Goal: Navigation & Orientation: Go to known website

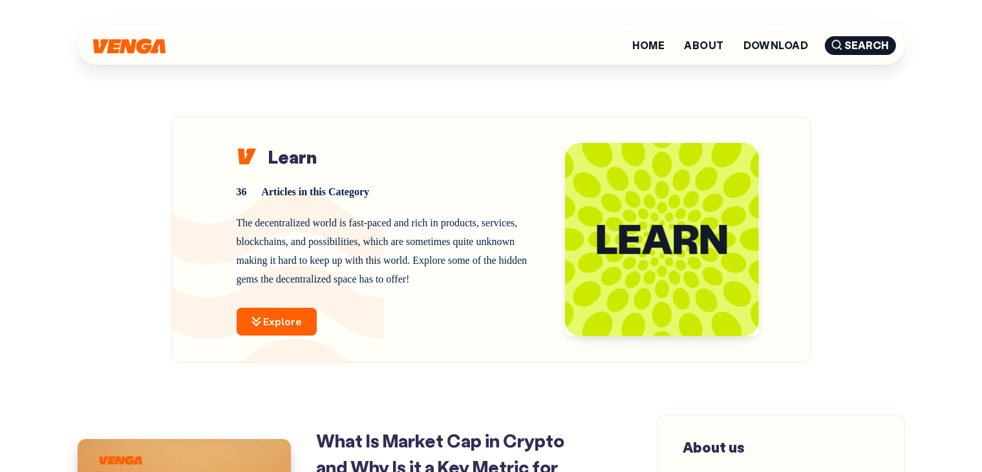
click at [136, 48] on img at bounding box center [129, 46] width 72 height 15
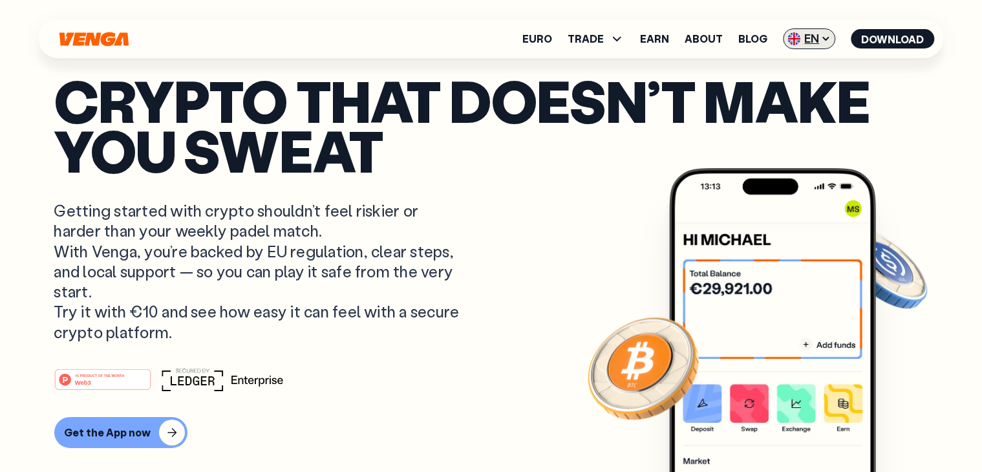
click at [807, 41] on span "EN" at bounding box center [809, 38] width 52 height 21
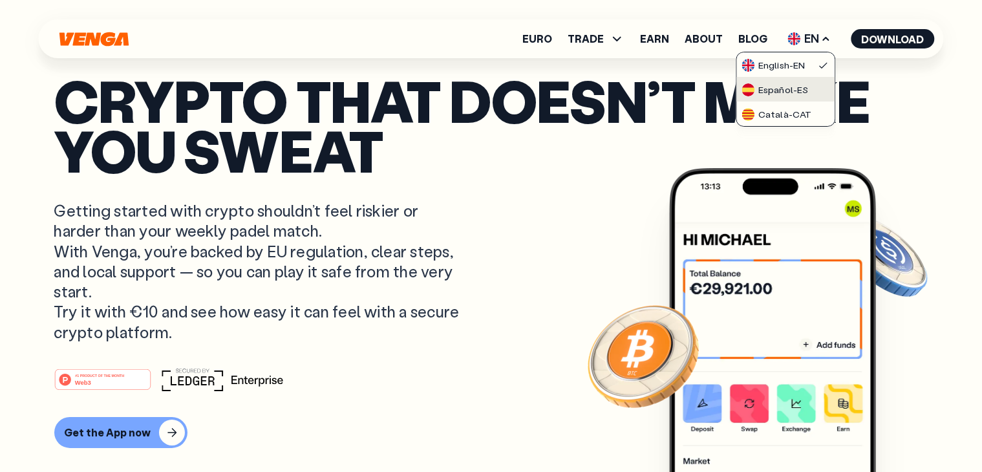
click at [790, 86] on div "Español - ES" at bounding box center [774, 89] width 67 height 13
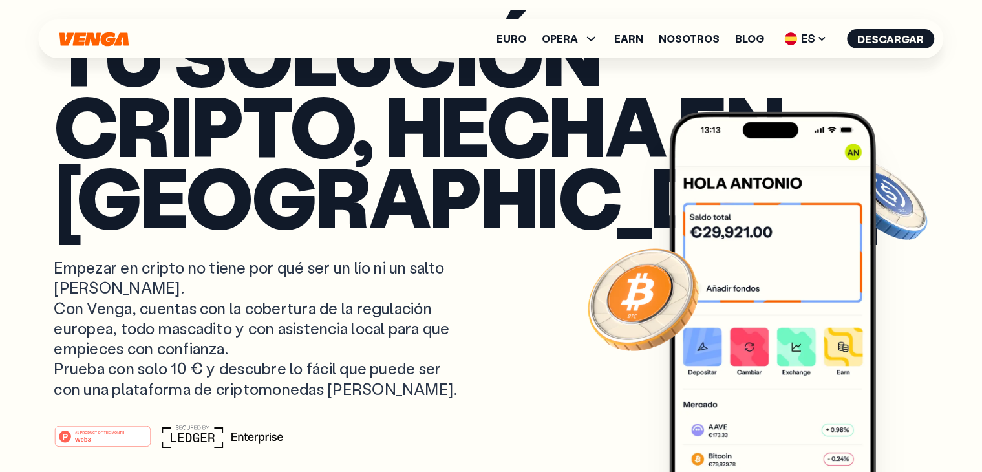
click at [584, 145] on p "Tu solución cripto, hecha en [GEOGRAPHIC_DATA]" at bounding box center [491, 125] width 874 height 213
click at [802, 34] on span "ES" at bounding box center [806, 38] width 52 height 21
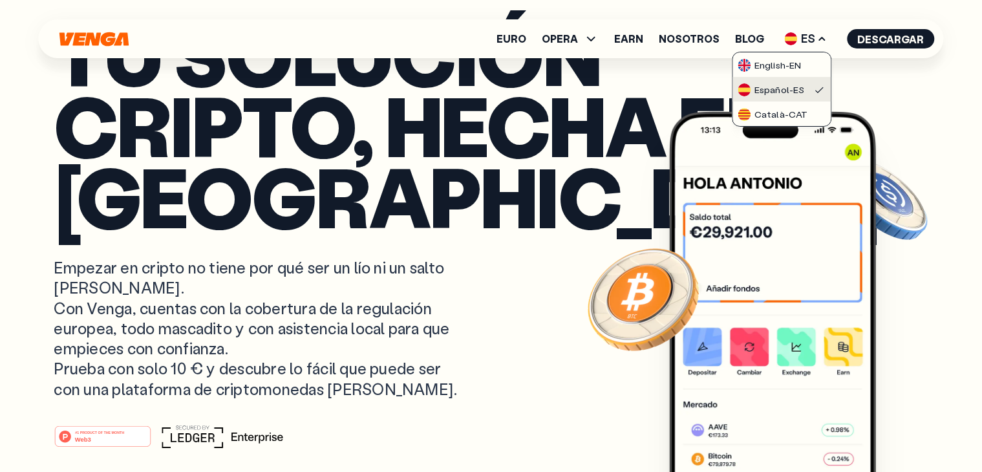
click at [779, 83] on div "Español - ES" at bounding box center [770, 89] width 67 height 13
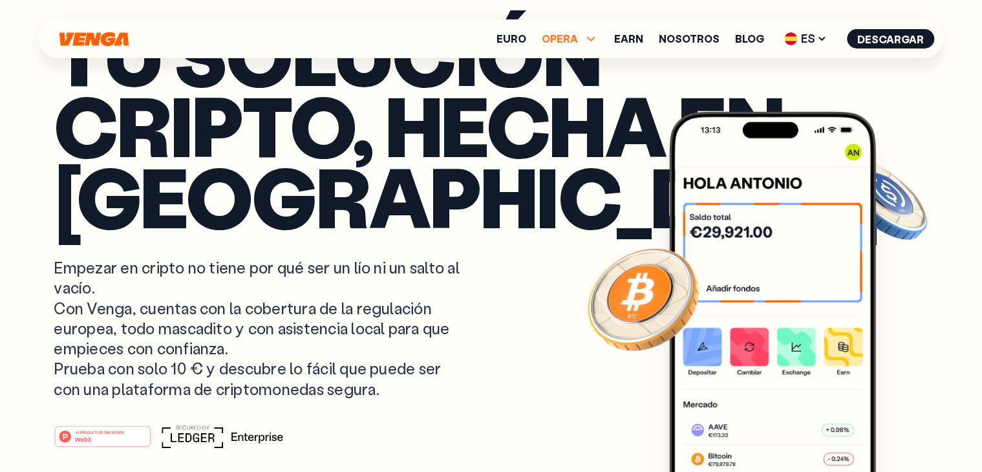
click at [576, 37] on span "OPERA" at bounding box center [560, 39] width 36 height 10
click at [570, 86] on link "Vender" at bounding box center [570, 86] width 37 height 14
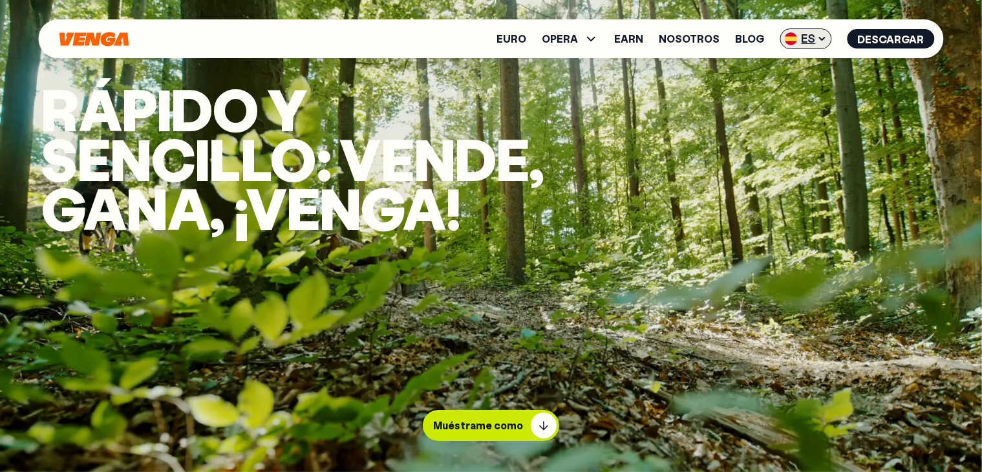
click at [821, 39] on icon at bounding box center [822, 39] width 10 height 10
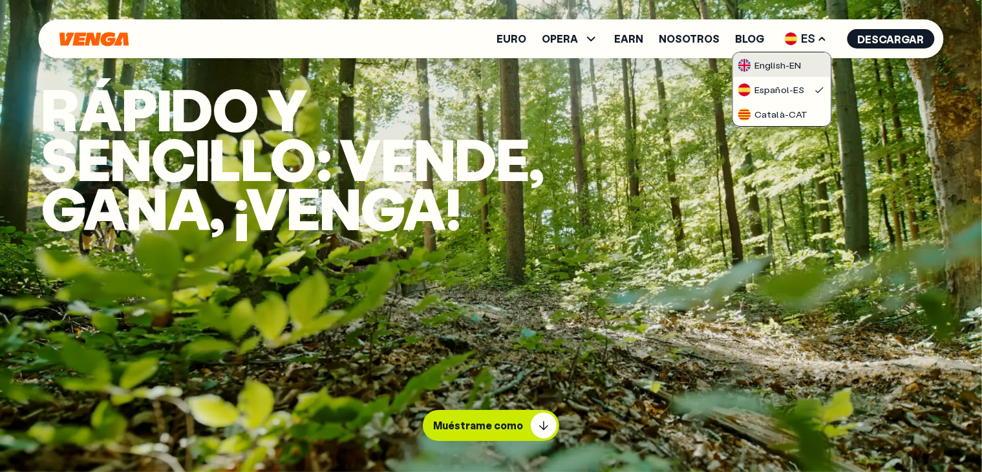
click at [778, 63] on div "English - EN" at bounding box center [768, 65] width 63 height 13
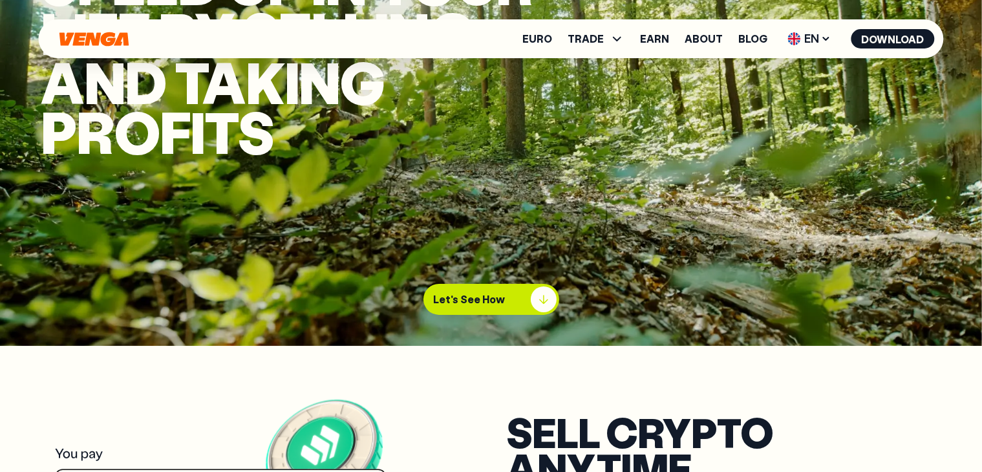
click at [520, 299] on button "Let's See How" at bounding box center [491, 299] width 136 height 31
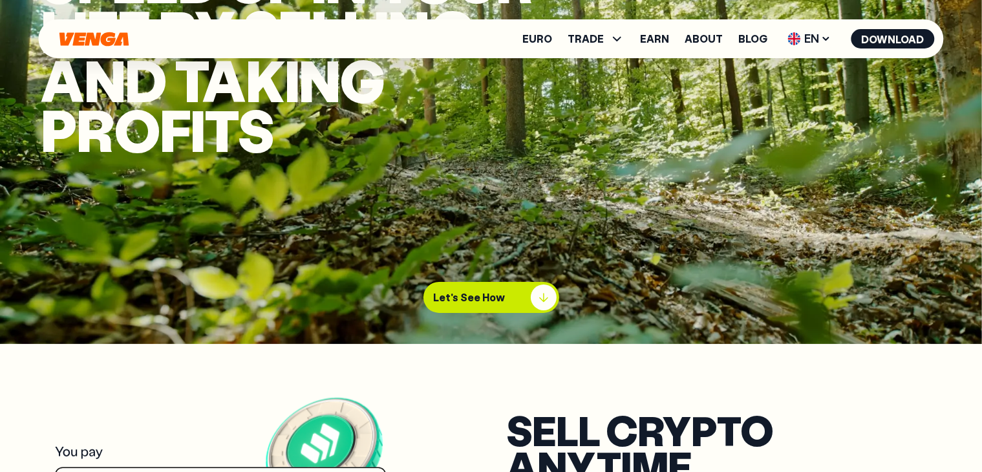
scroll to position [129, 0]
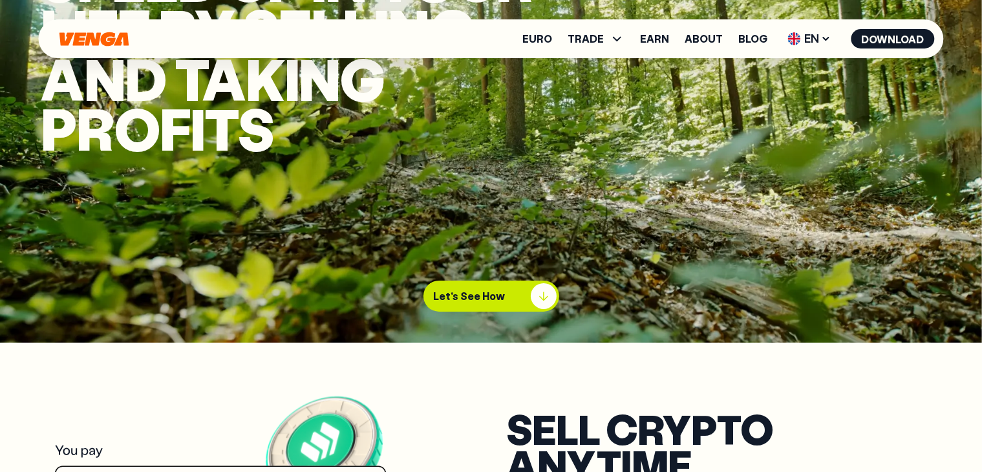
click at [546, 297] on div "button" at bounding box center [544, 296] width 26 height 26
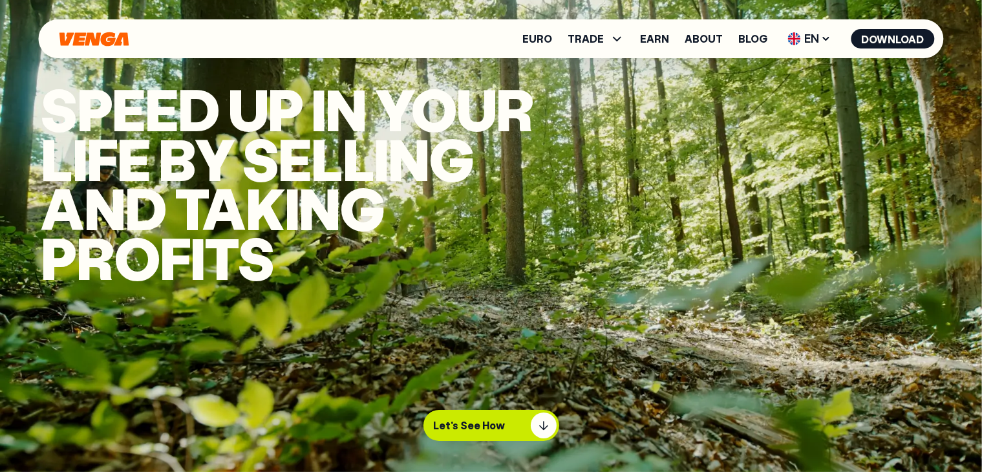
scroll to position [0, 0]
click at [816, 39] on span "EN" at bounding box center [809, 38] width 52 height 21
click at [100, 50] on div "Euro TRADE Buy Sell Swap Exchange Earn About Blog EN English - EN Español - ES …" at bounding box center [491, 38] width 905 height 39
click at [96, 37] on icon "Home" at bounding box center [93, 39] width 69 height 14
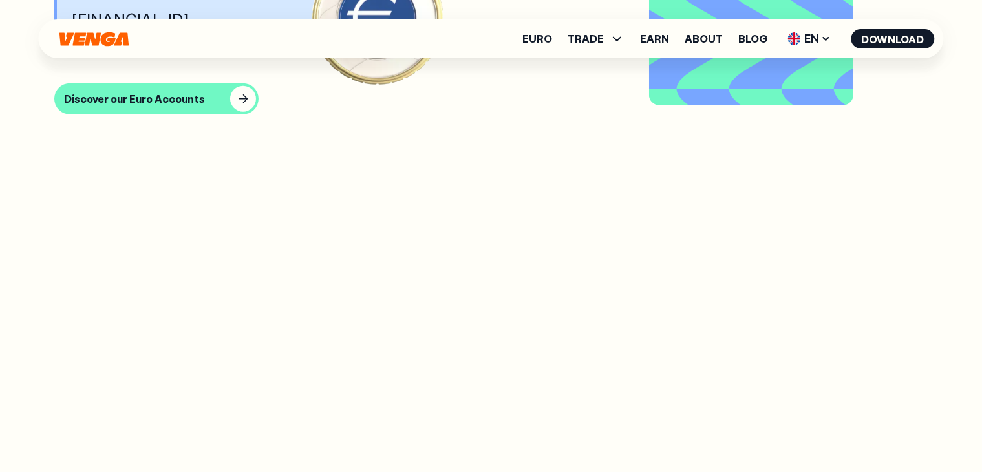
scroll to position [1293, 0]
